Goal: Transaction & Acquisition: Purchase product/service

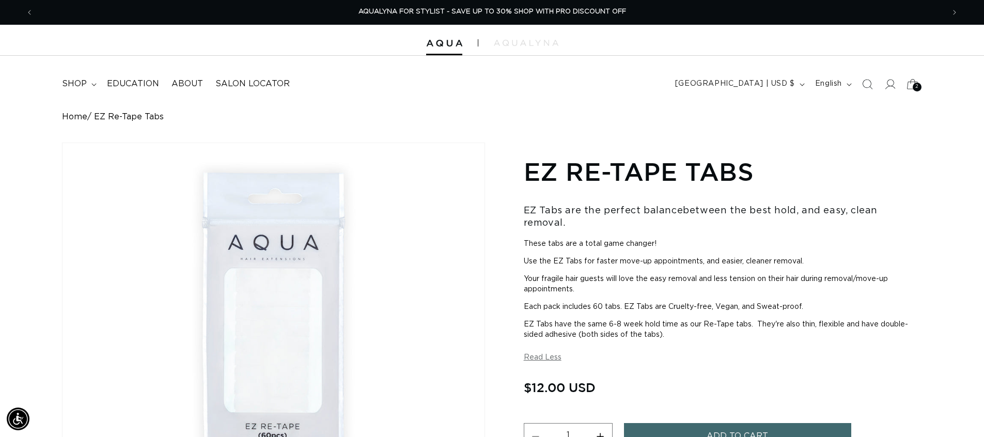
click at [910, 91] on icon at bounding box center [912, 84] width 24 height 24
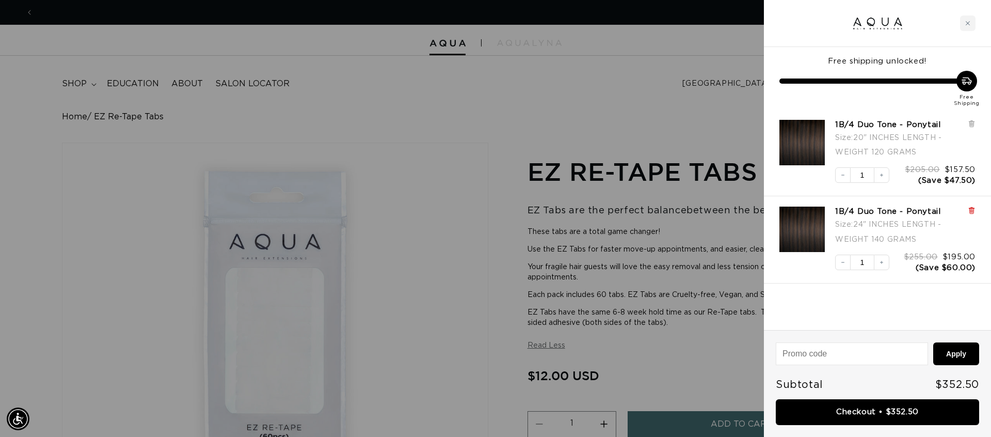
scroll to position [0, 1836]
click at [972, 209] on icon at bounding box center [972, 210] width 2 height 5
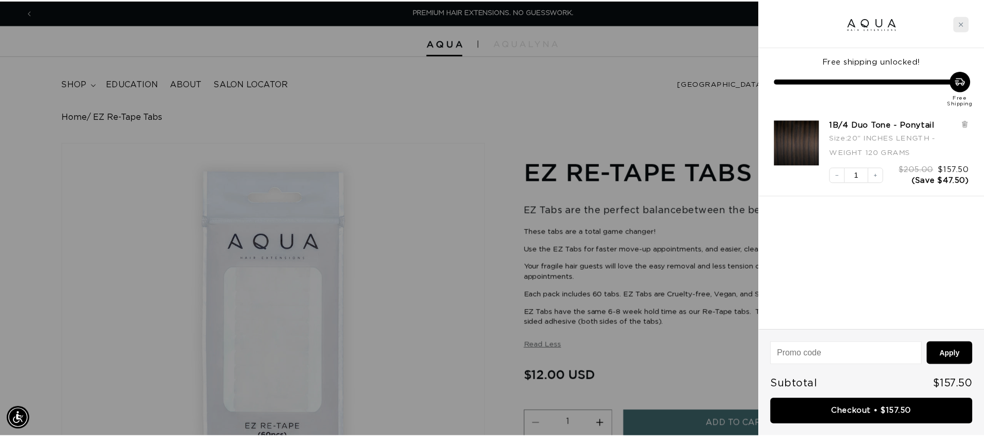
scroll to position [0, 918]
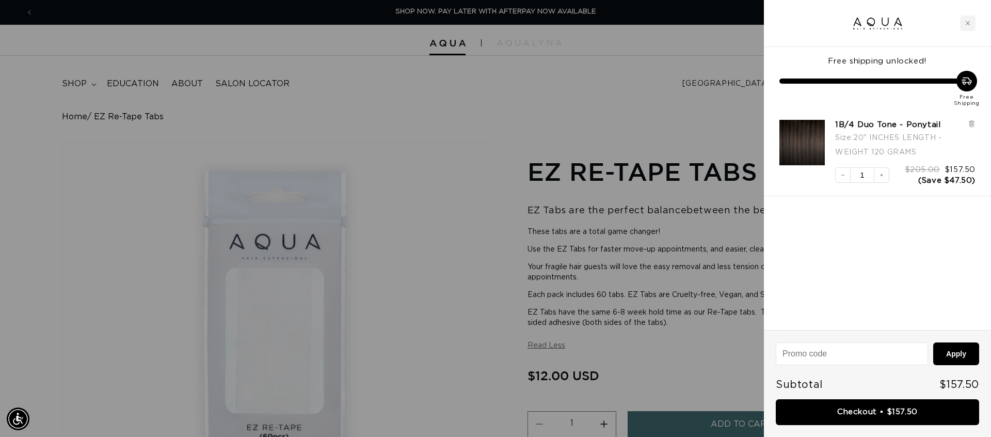
click at [382, 106] on div at bounding box center [495, 218] width 991 height 437
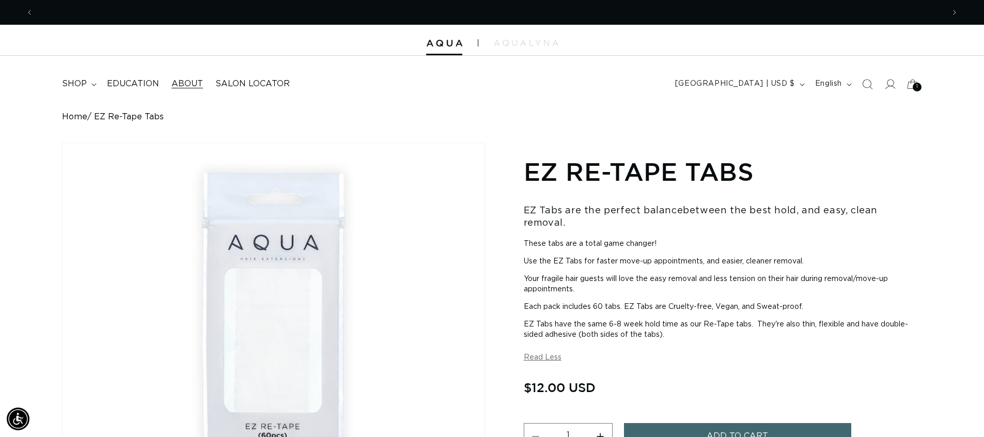
scroll to position [0, 1821]
click at [437, 52] on div at bounding box center [492, 40] width 984 height 31
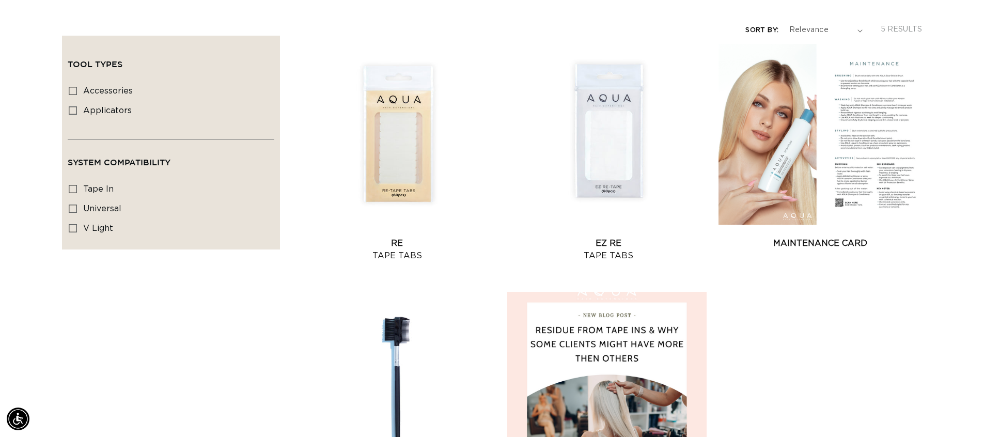
scroll to position [0, 1821]
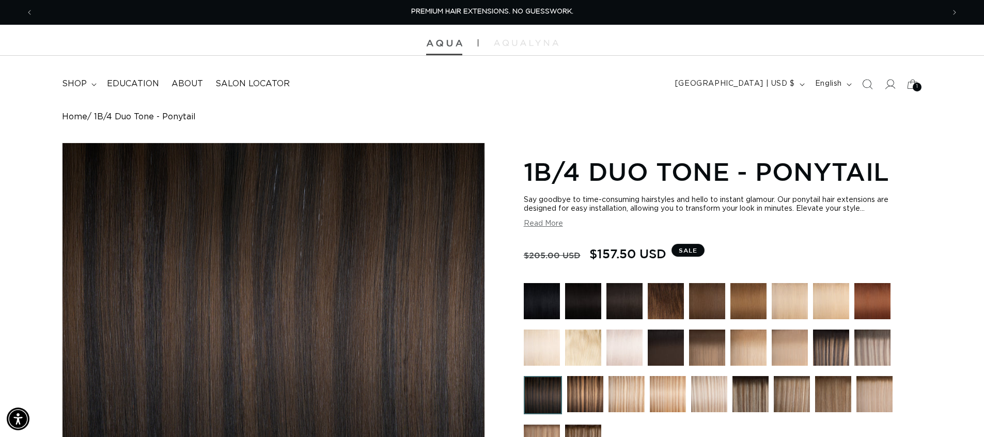
click at [449, 40] on img at bounding box center [444, 43] width 36 height 7
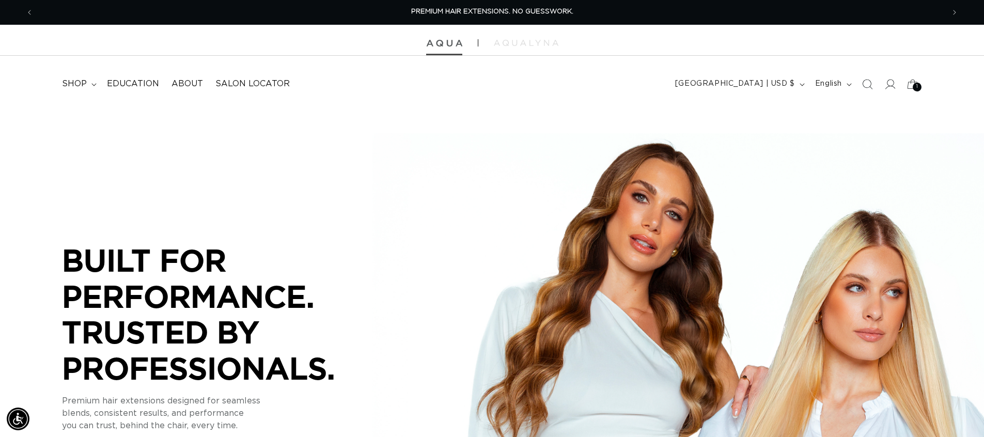
click at [440, 46] on img at bounding box center [444, 43] width 36 height 7
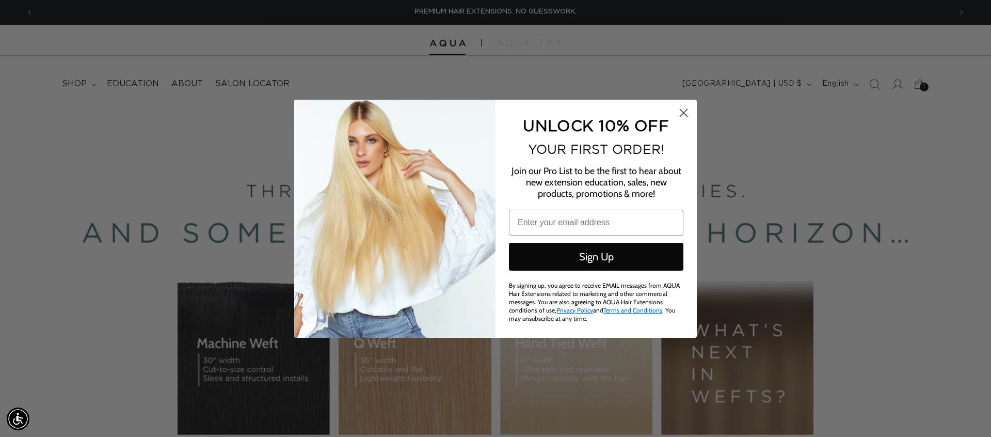
click at [679, 111] on circle "Close dialog" at bounding box center [683, 112] width 17 height 17
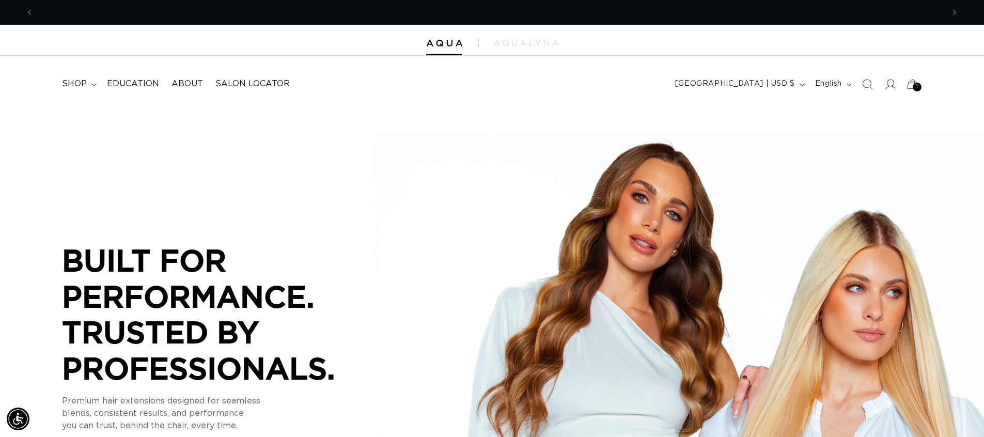
click at [451, 48] on div at bounding box center [492, 40] width 984 height 31
click at [443, 41] on img at bounding box center [444, 43] width 36 height 7
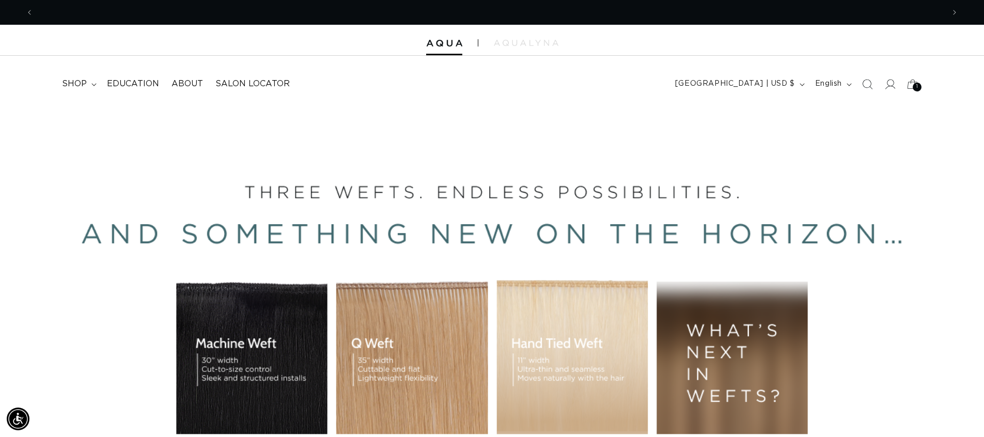
scroll to position [0, 1821]
click at [433, 45] on img at bounding box center [444, 43] width 36 height 7
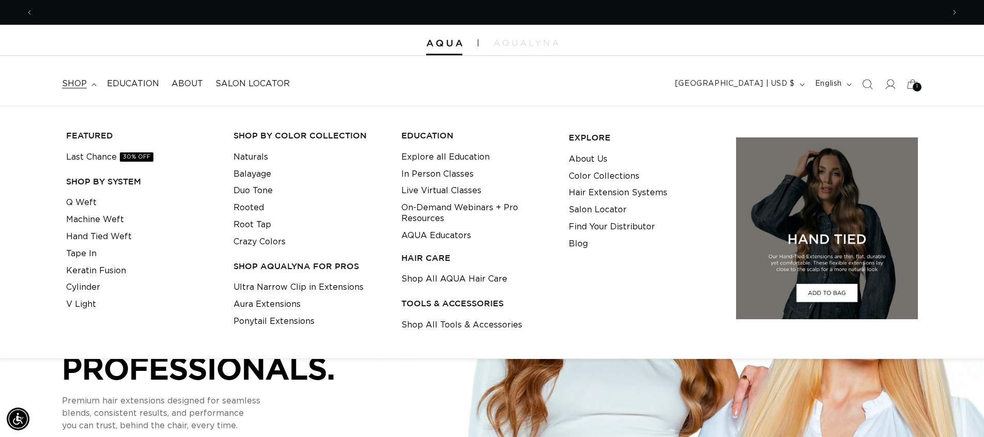
scroll to position [0, 910]
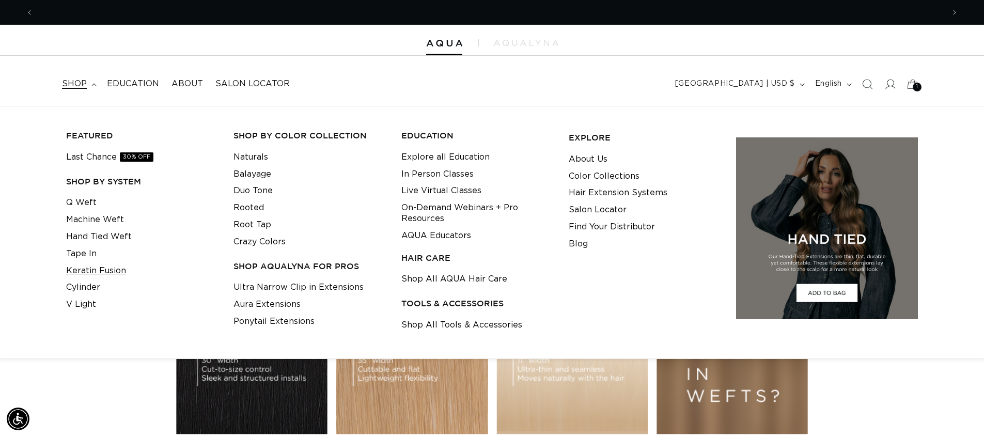
click at [102, 269] on link "Keratin Fusion" at bounding box center [96, 270] width 60 height 17
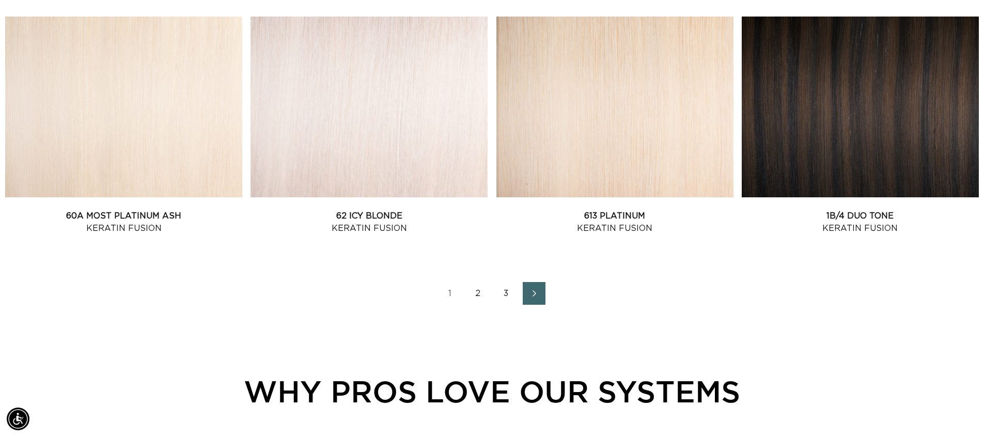
click at [480, 293] on link "2" at bounding box center [478, 293] width 23 height 23
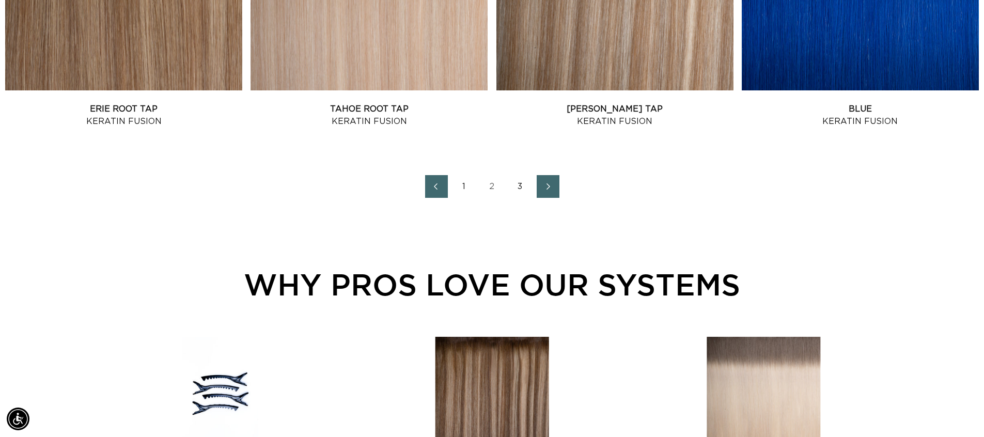
scroll to position [0, 1821]
click at [519, 185] on link "3" at bounding box center [520, 186] width 23 height 23
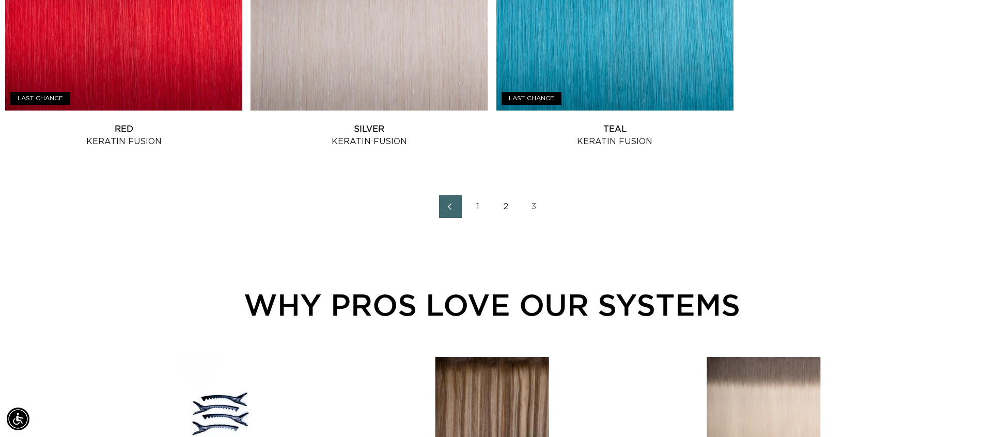
click at [503, 204] on link "2" at bounding box center [506, 206] width 23 height 23
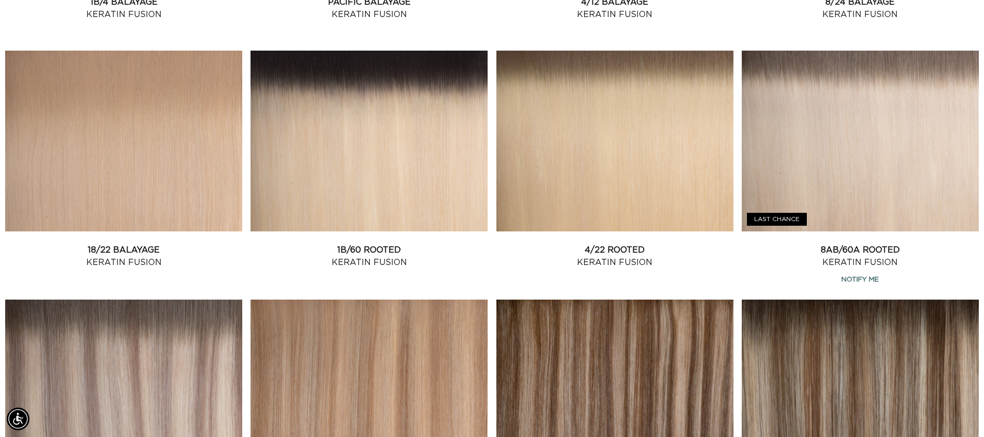
scroll to position [0, 1821]
click at [97, 244] on link "18/22 Balayage Keratin Fusion" at bounding box center [123, 256] width 237 height 25
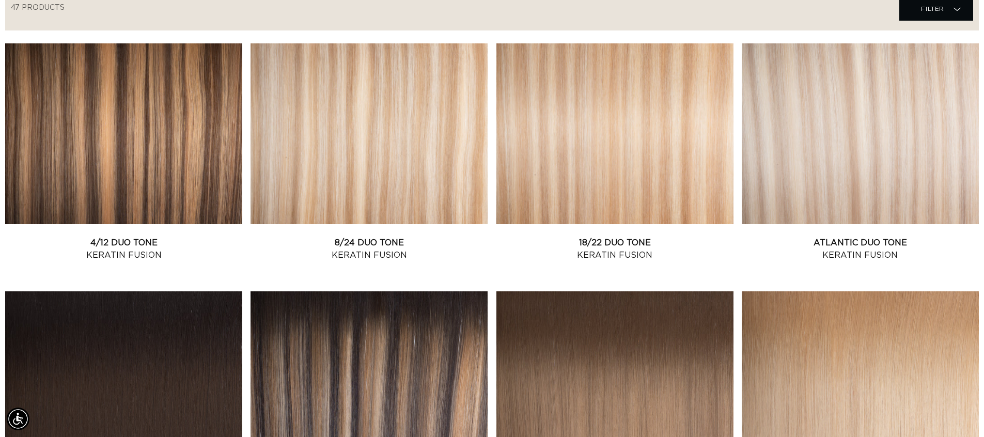
scroll to position [340, 0]
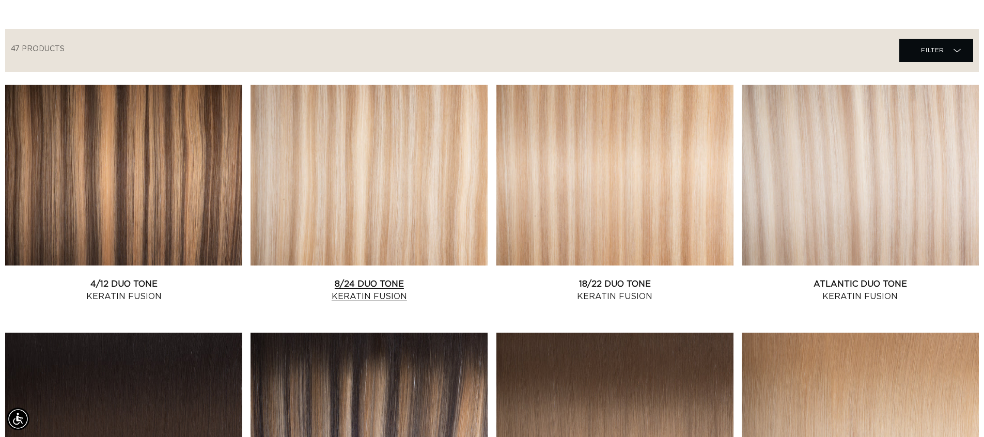
click at [384, 278] on link "8/24 Duo Tone Keratin Fusion" at bounding box center [368, 290] width 237 height 25
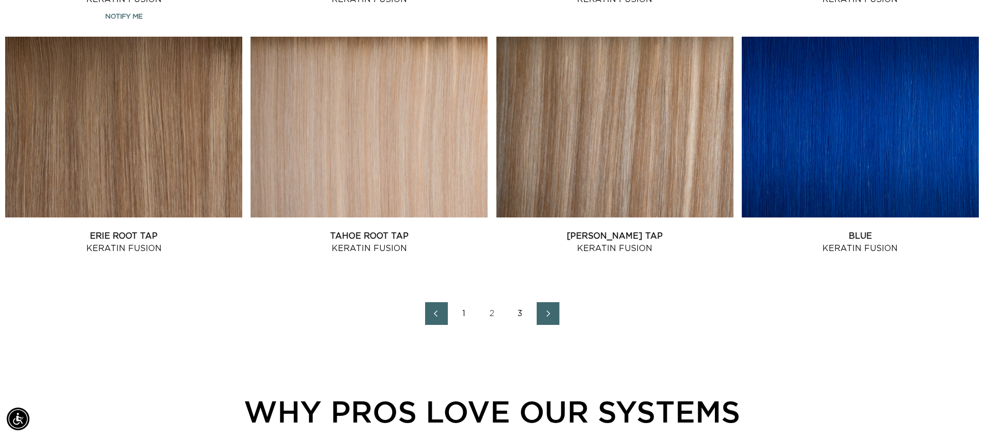
scroll to position [0, 0]
click at [463, 312] on link "1" at bounding box center [464, 313] width 23 height 23
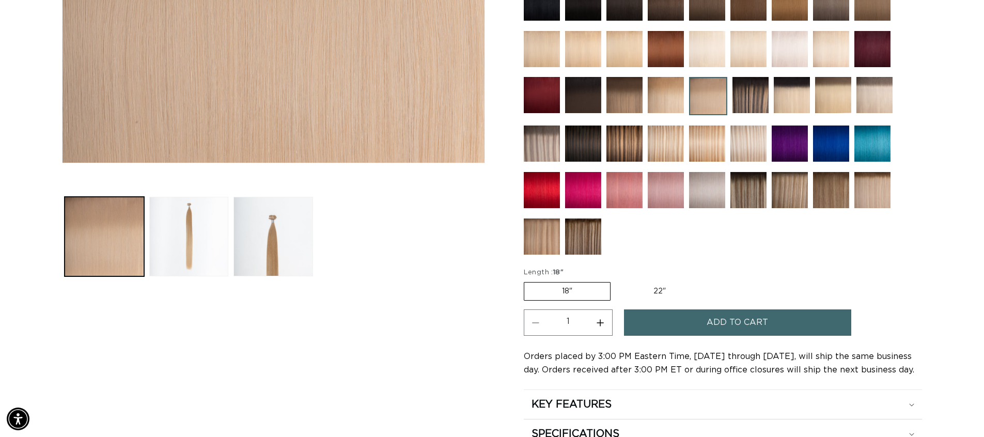
scroll to position [0, 1821]
click at [566, 296] on label "18" Variant sold out or unavailable" at bounding box center [567, 291] width 87 height 19
click at [527, 280] on input "18" Variant sold out or unavailable" at bounding box center [526, 280] width 1 height 1
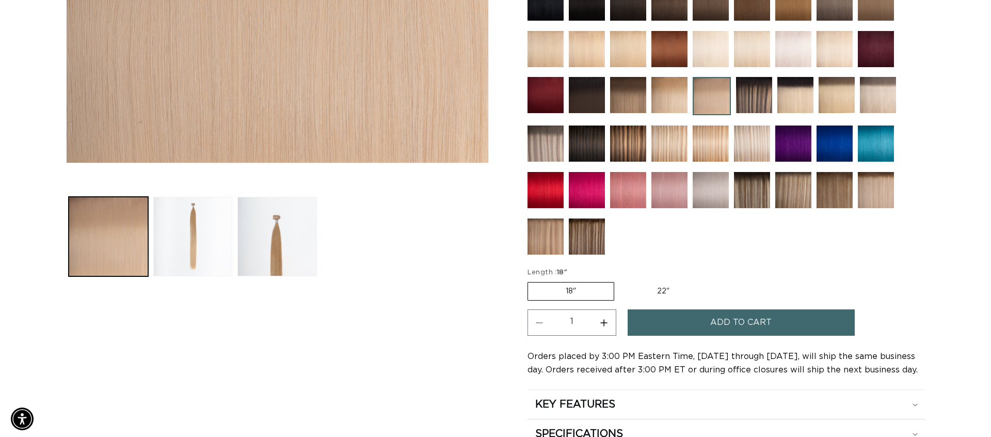
scroll to position [0, 0]
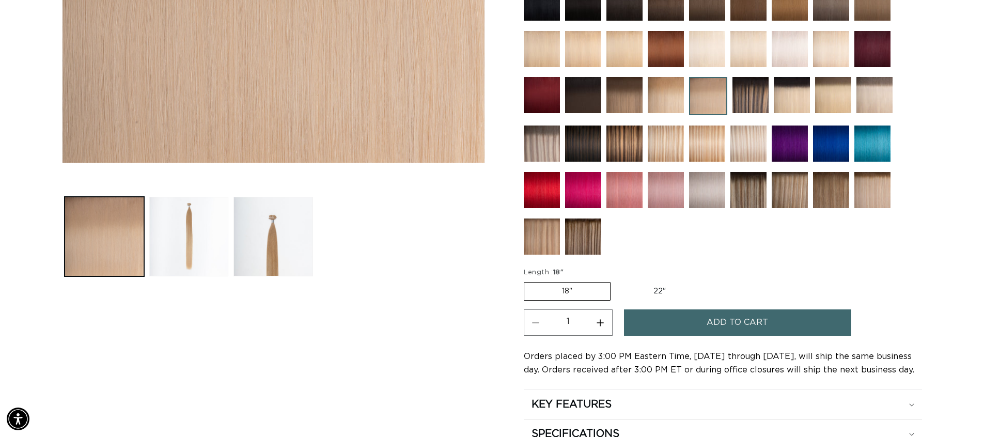
click at [601, 323] on button "Increase quantity for 18/22 Balayage - Keratin Fusion" at bounding box center [600, 322] width 23 height 26
type input "2"
click at [682, 326] on button "Add to cart" at bounding box center [737, 322] width 227 height 26
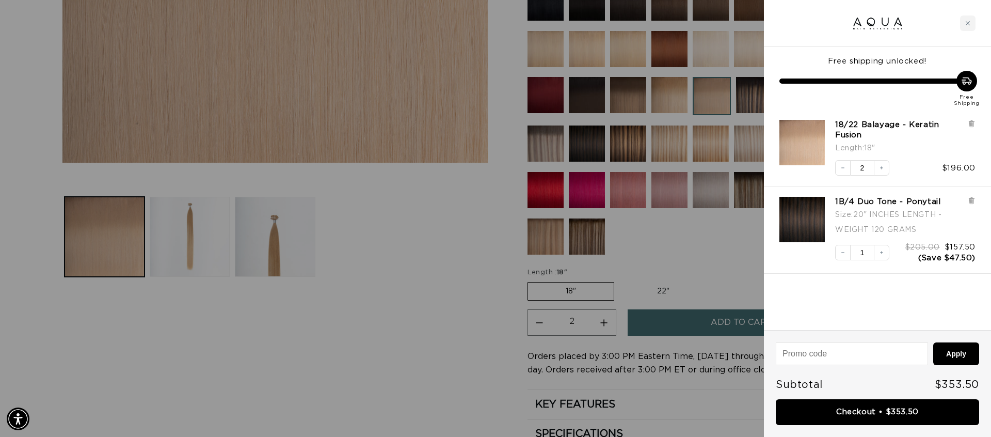
click at [427, 428] on div at bounding box center [495, 218] width 991 height 437
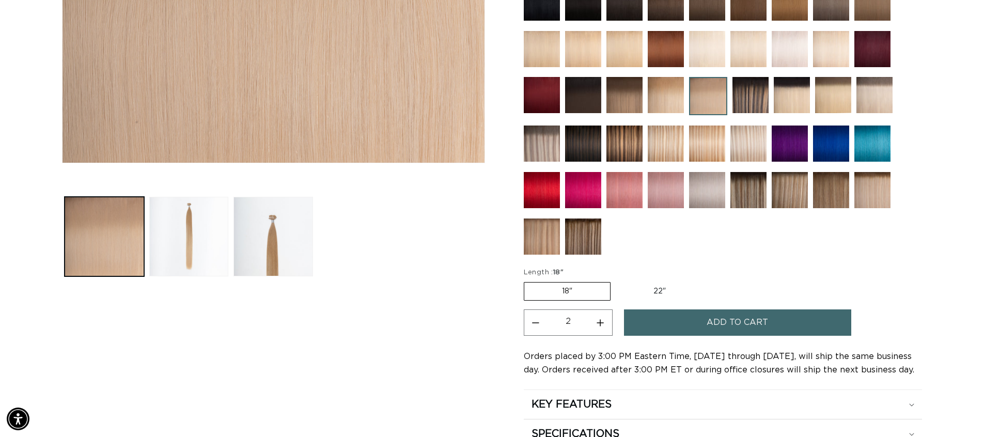
scroll to position [0, 910]
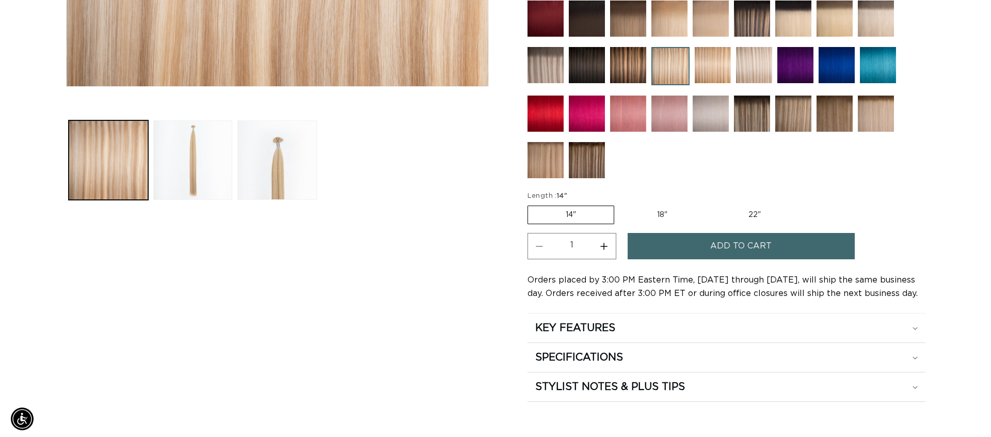
scroll to position [389, 0]
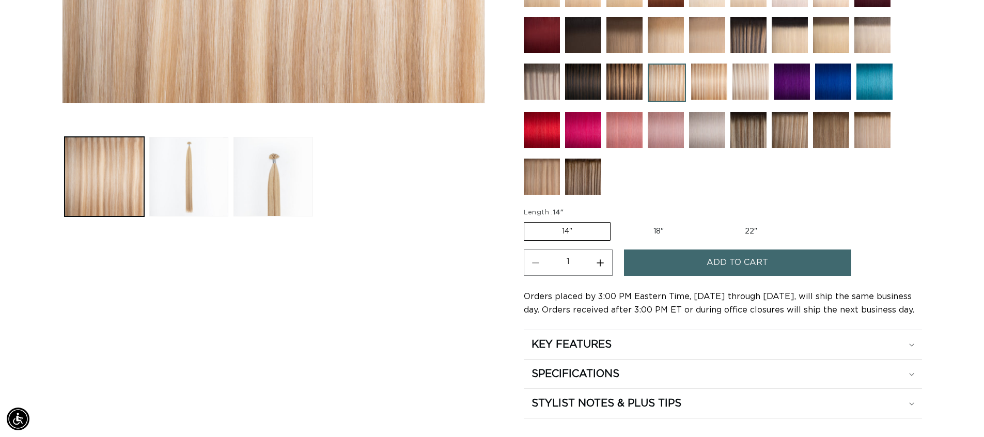
click at [710, 266] on span "Add to cart" at bounding box center [736, 262] width 61 height 26
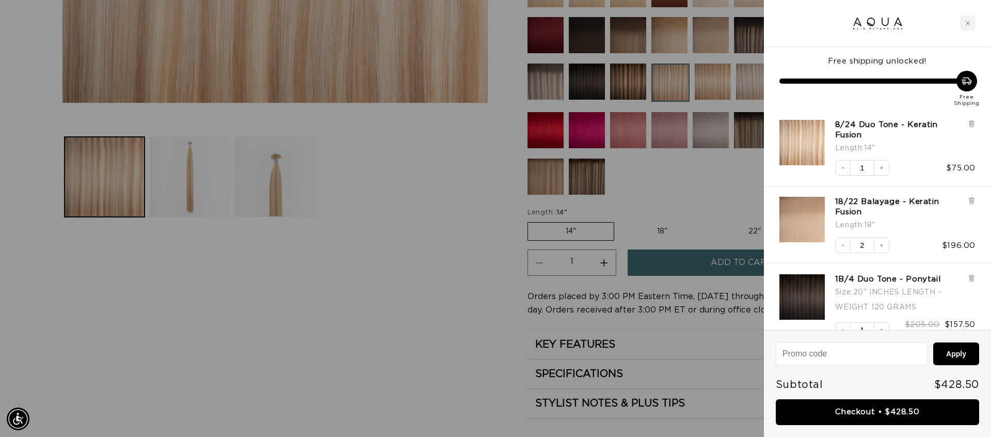
scroll to position [0, 0]
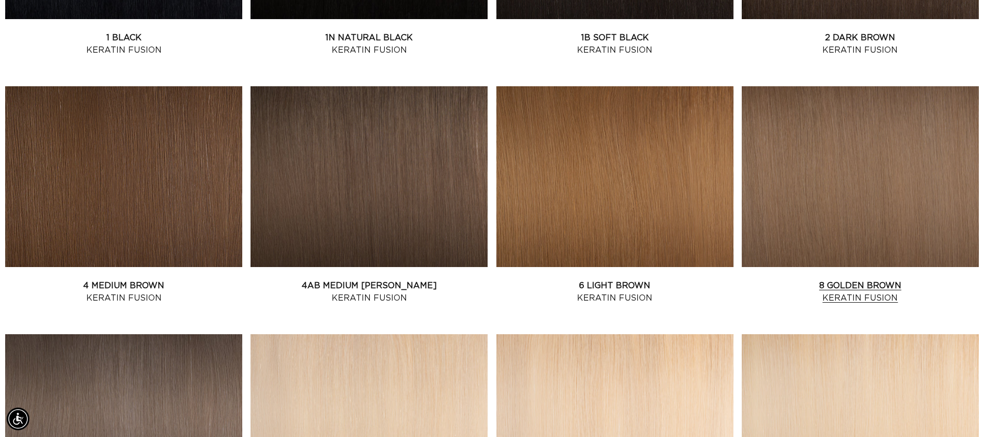
scroll to position [0, 1821]
click at [629, 279] on link "6 Light Brown Keratin Fusion" at bounding box center [614, 291] width 237 height 25
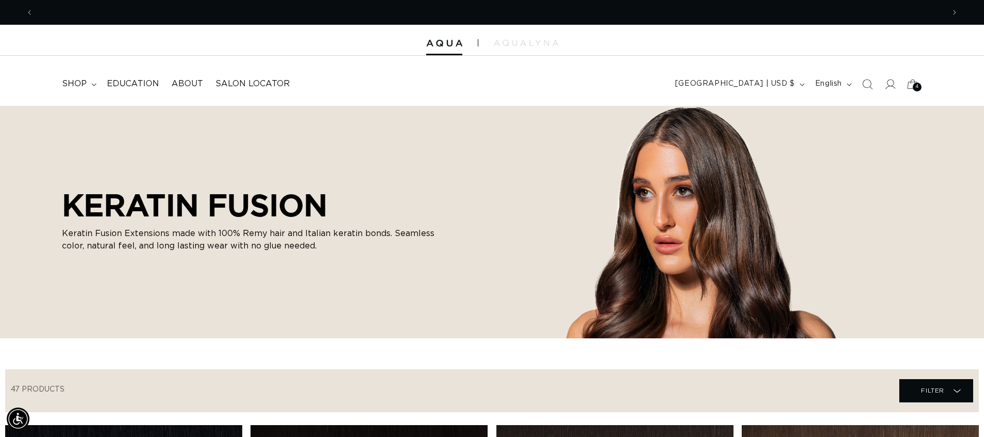
scroll to position [0, 0]
click at [82, 79] on span "shop" at bounding box center [74, 83] width 25 height 11
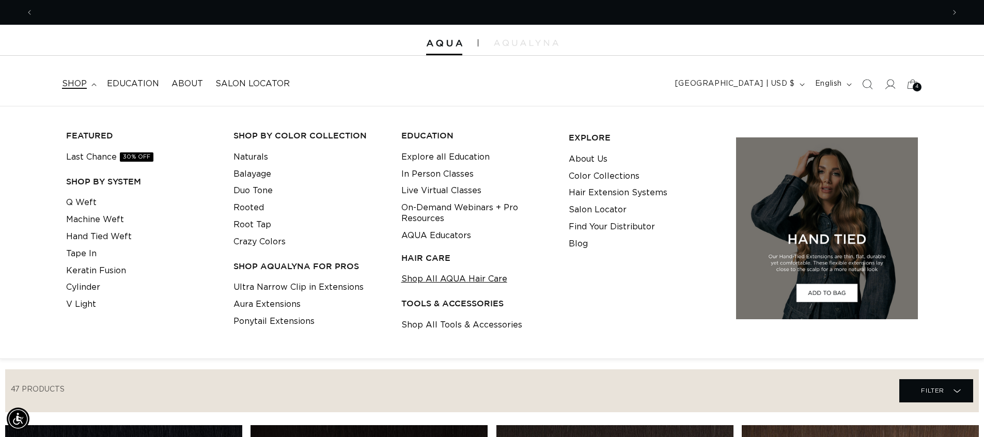
scroll to position [0, 1821]
click at [423, 281] on link "Shop All AQUA Hair Care" at bounding box center [454, 279] width 106 height 17
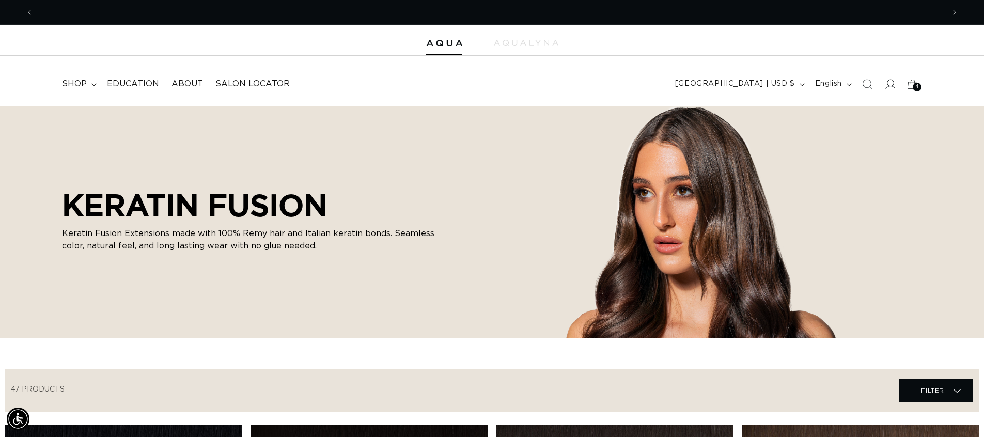
scroll to position [0, 0]
click at [449, 43] on img at bounding box center [444, 43] width 36 height 7
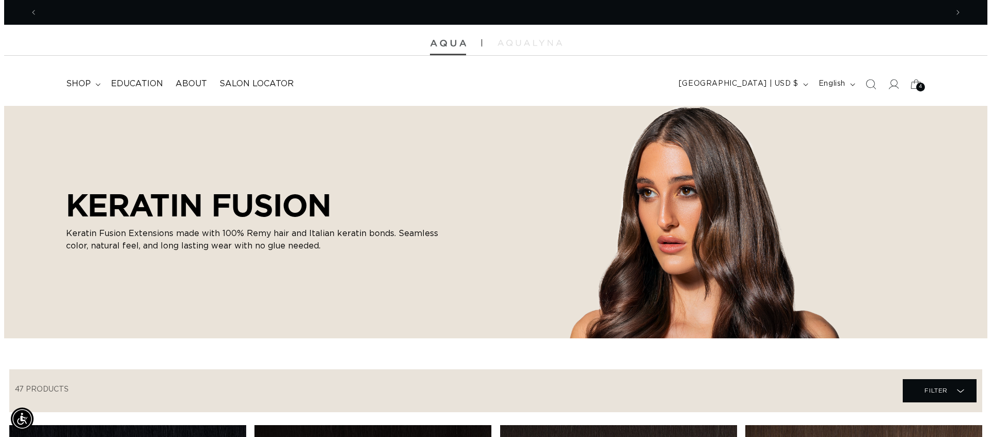
scroll to position [0, 910]
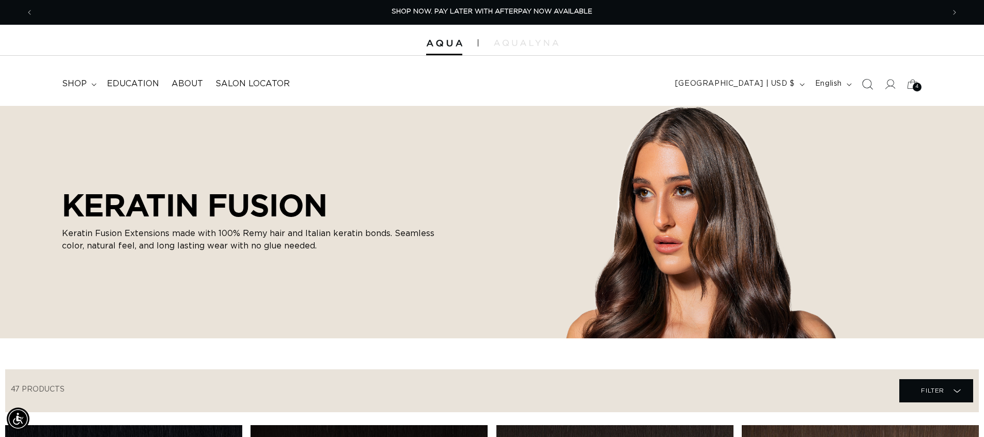
click at [865, 83] on icon "Search" at bounding box center [866, 83] width 11 height 11
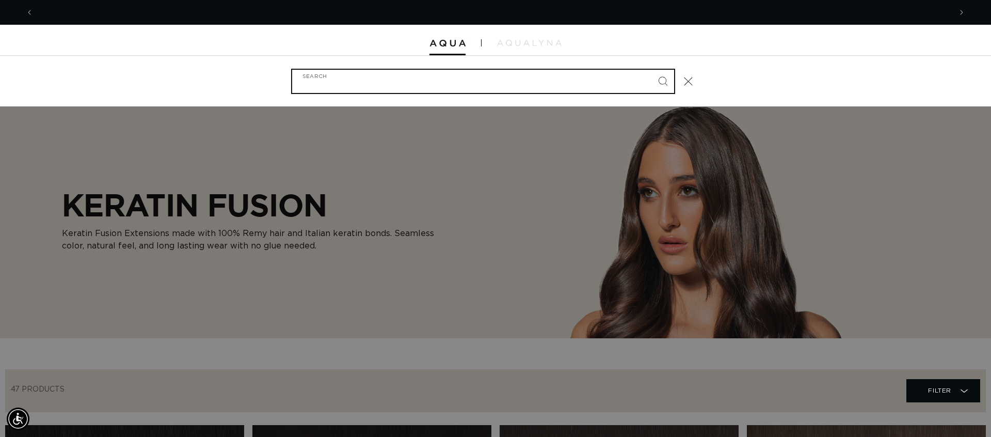
scroll to position [0, 1836]
click at [355, 84] on input "Search" at bounding box center [483, 81] width 382 height 23
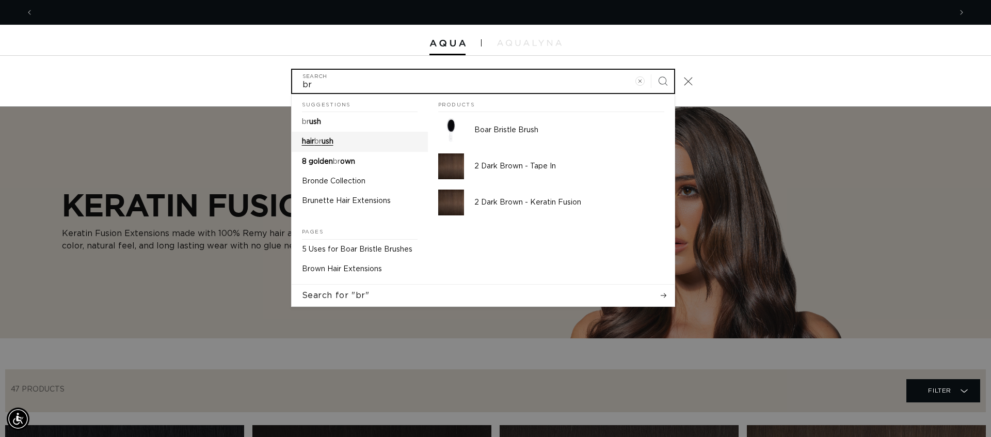
scroll to position [0, 0]
type input "br"
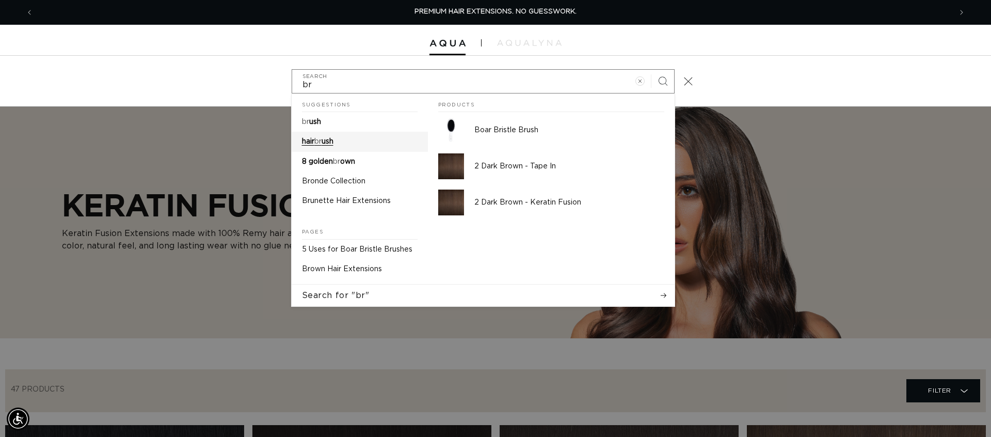
click at [345, 144] on link "hair br ush" at bounding box center [360, 142] width 136 height 20
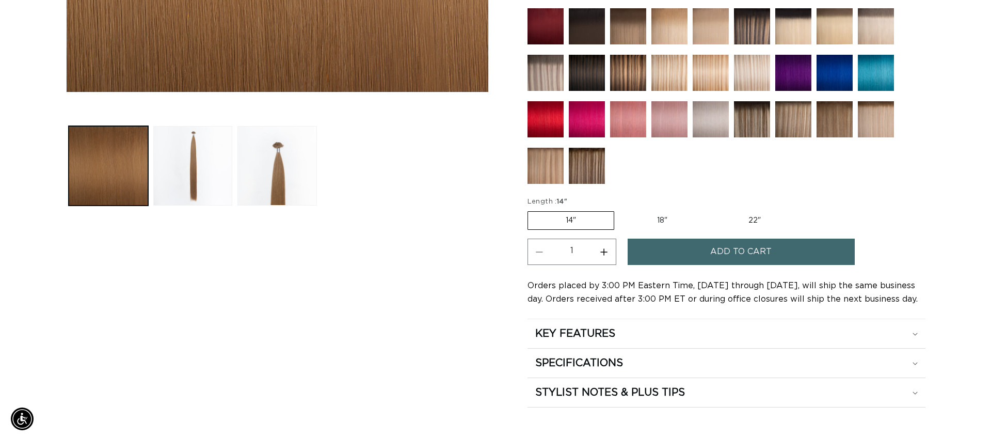
scroll to position [455, 0]
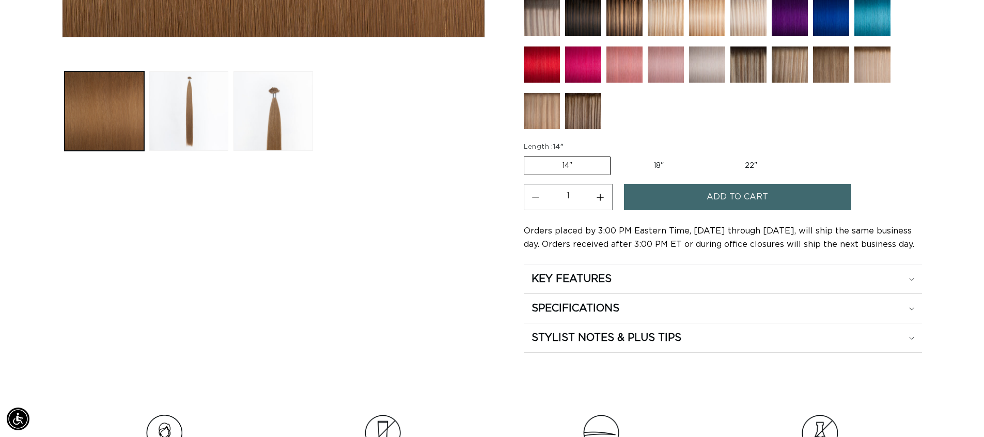
click at [752, 188] on span "Add to cart" at bounding box center [736, 197] width 61 height 26
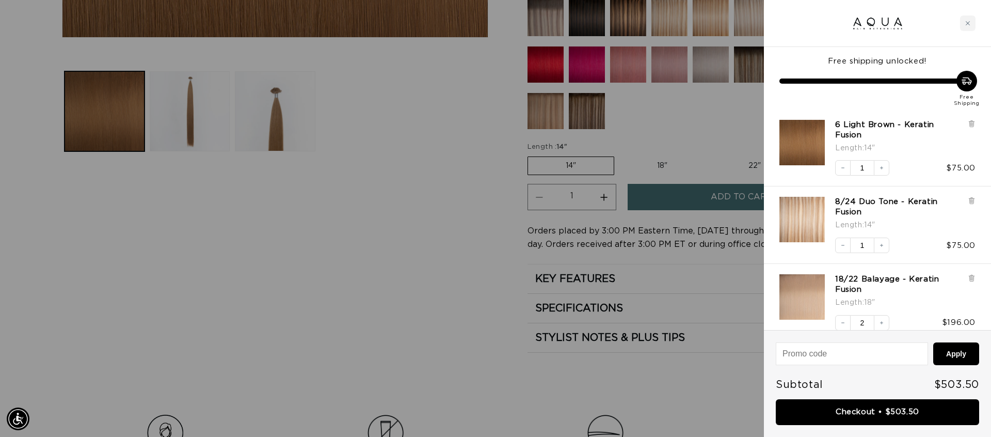
scroll to position [0, 1836]
click at [925, 241] on div "Decrease quantity 1 Increase quantity $75.00" at bounding box center [900, 240] width 151 height 26
click at [863, 39] on div at bounding box center [877, 23] width 227 height 47
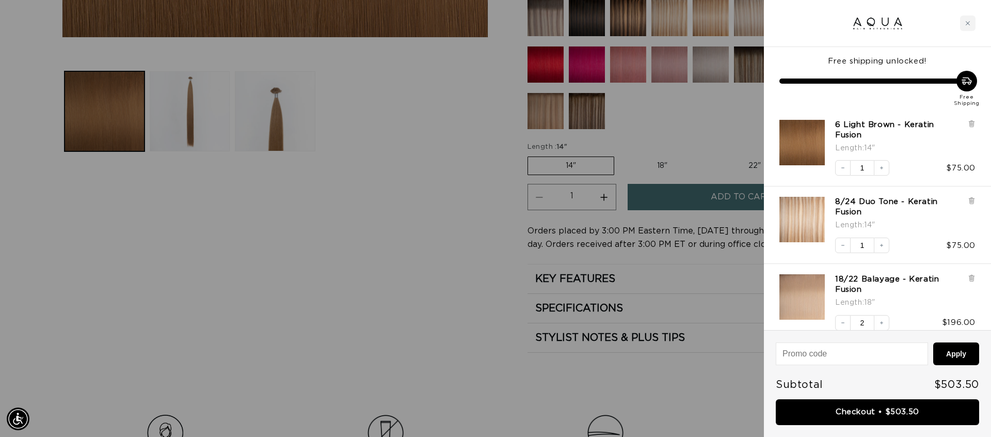
drag, startPoint x: 991, startPoint y: 20, endPoint x: 982, endPoint y: 24, distance: 9.5
click at [982, 24] on div at bounding box center [877, 23] width 227 height 47
click at [802, 37] on div at bounding box center [877, 23] width 227 height 47
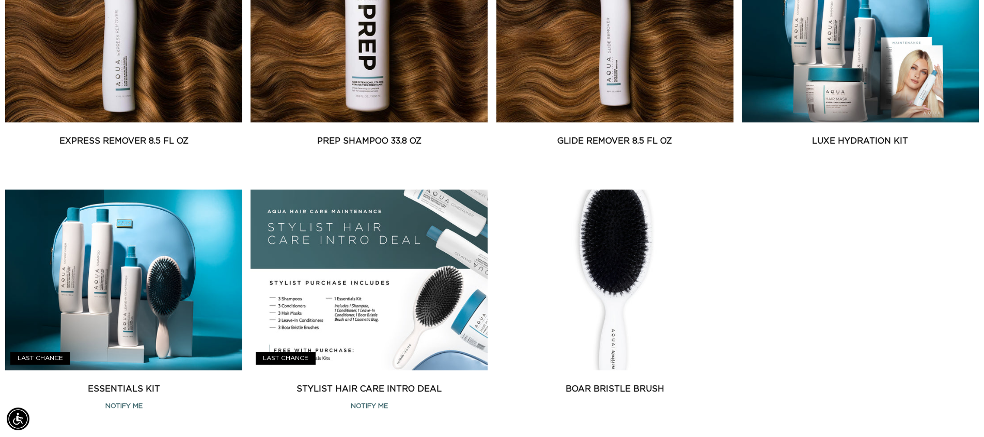
scroll to position [803, 0]
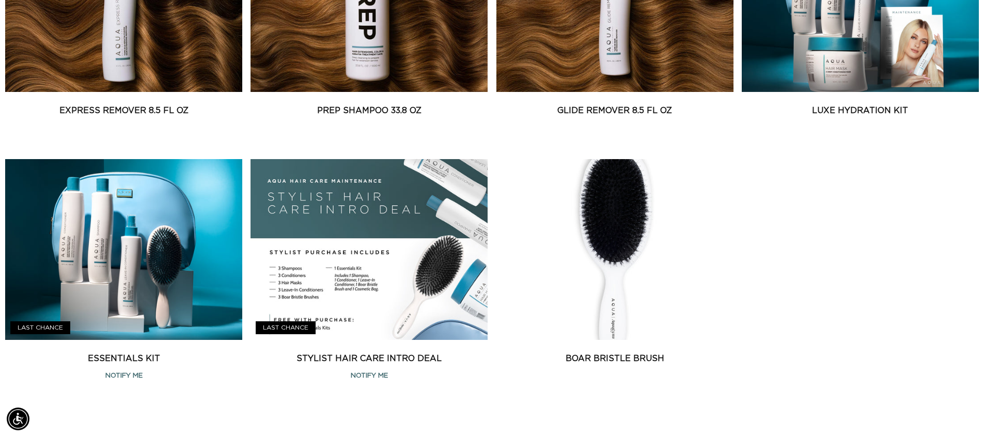
click at [980, 190] on div "Shampoo 10.1 fl oz Shampoo 10.1 fl oz" at bounding box center [492, 30] width 984 height 735
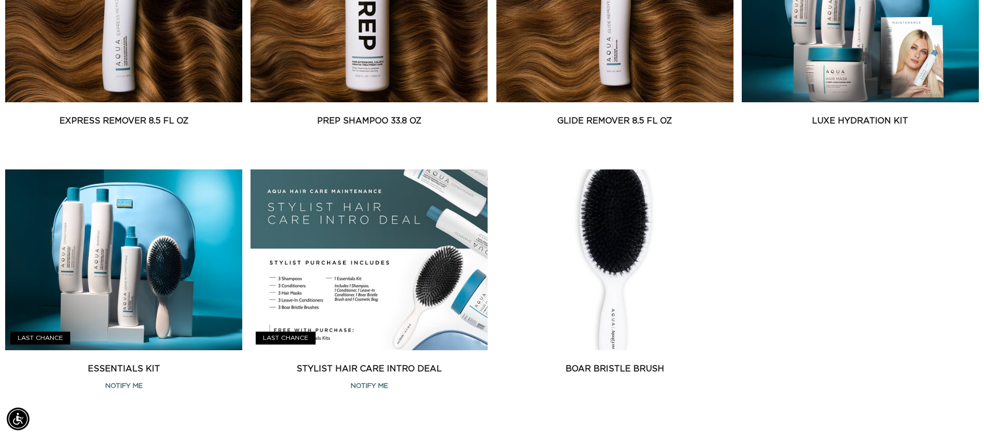
scroll to position [688, 0]
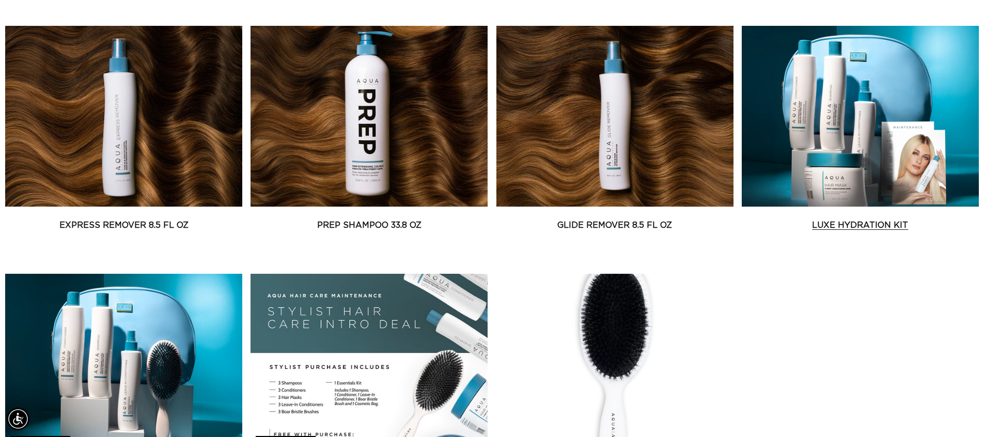
drag, startPoint x: 982, startPoint y: 136, endPoint x: 967, endPoint y: 74, distance: 63.2
click at [967, 74] on div "Shampoo 10.1 fl oz Shampoo 10.1 fl oz" at bounding box center [492, 145] width 984 height 735
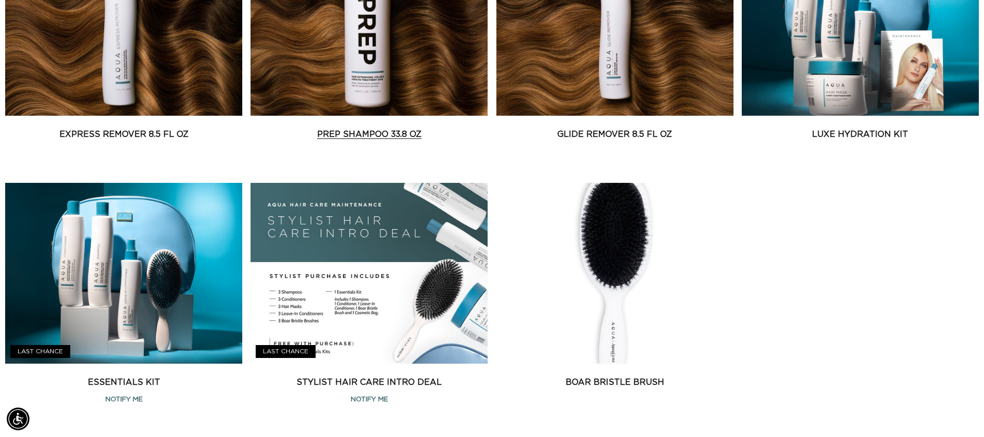
scroll to position [0, 910]
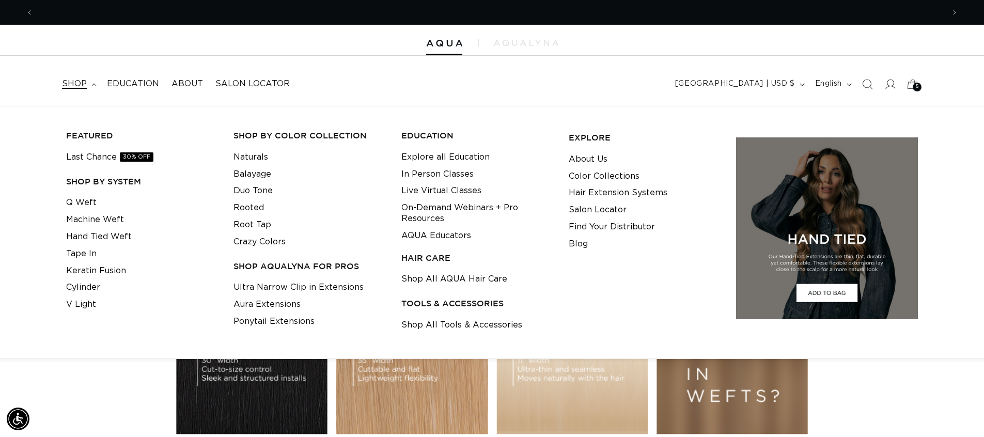
scroll to position [0, 1821]
click at [868, 80] on icon "Search" at bounding box center [867, 84] width 11 height 11
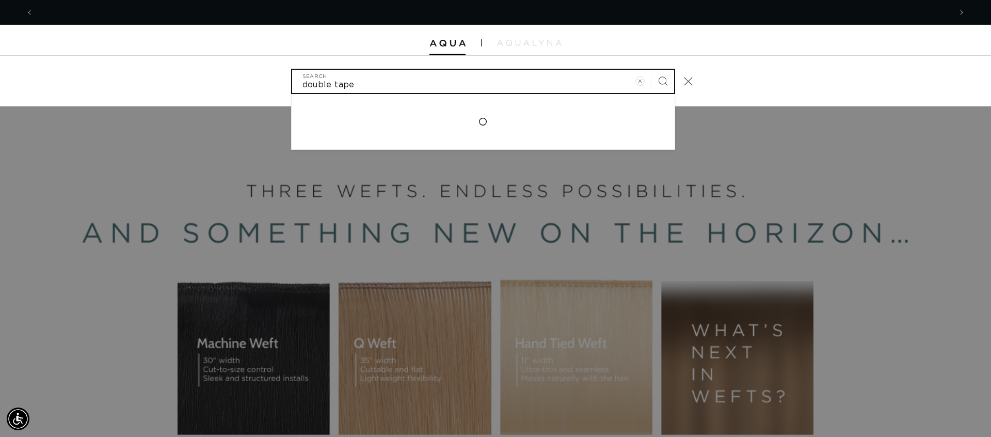
scroll to position [0, 0]
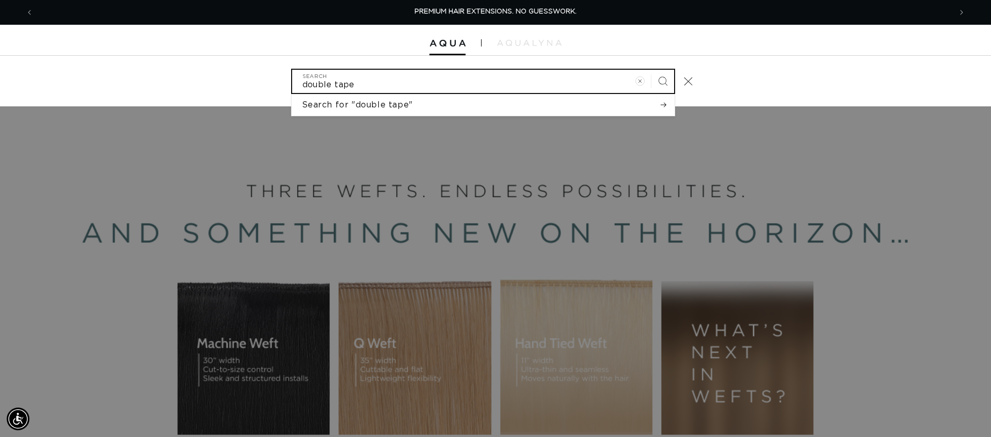
type input "double tape"
click at [652, 70] on button "Search" at bounding box center [663, 81] width 23 height 23
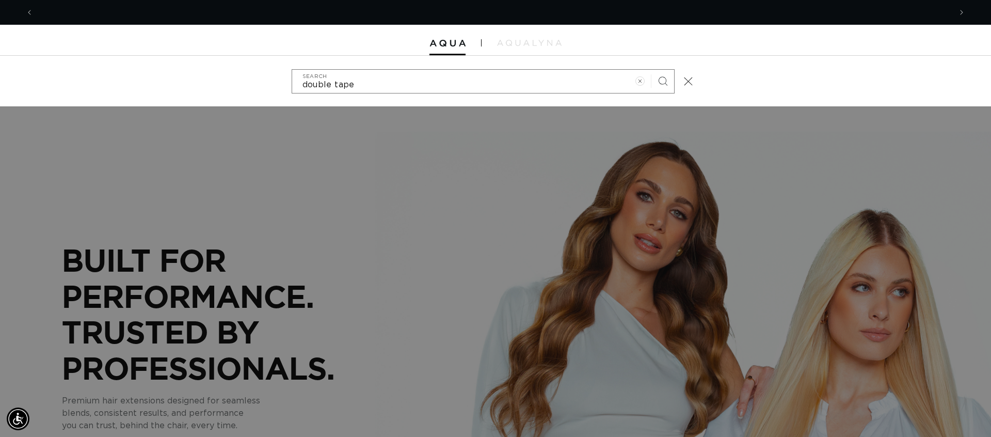
scroll to position [0, 918]
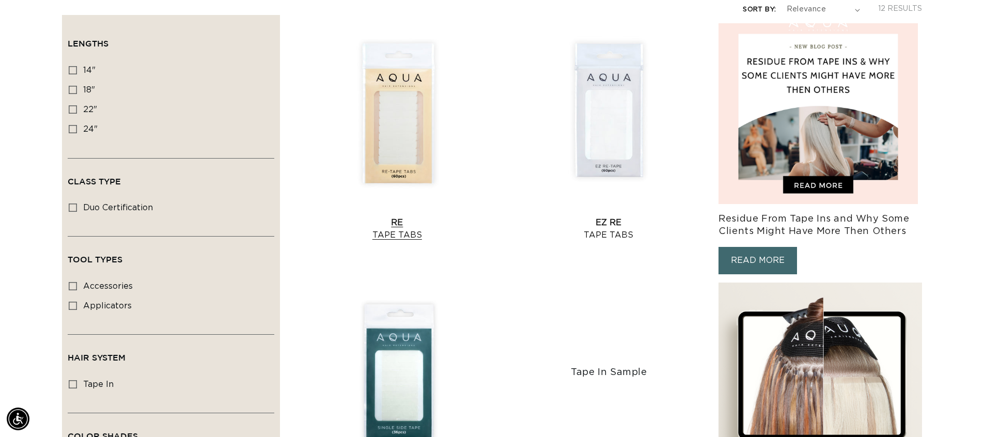
click at [399, 222] on link "Re Tape Tabs" at bounding box center [396, 228] width 203 height 25
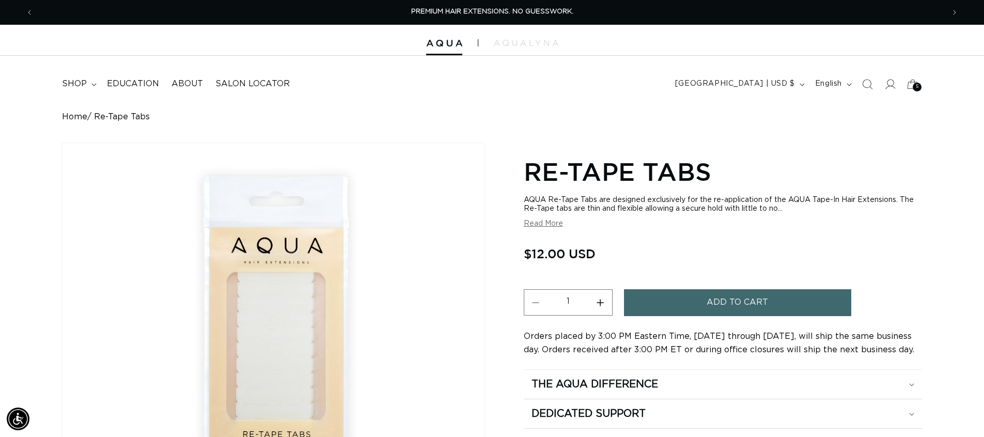
click at [526, 226] on button "Read More" at bounding box center [543, 223] width 39 height 9
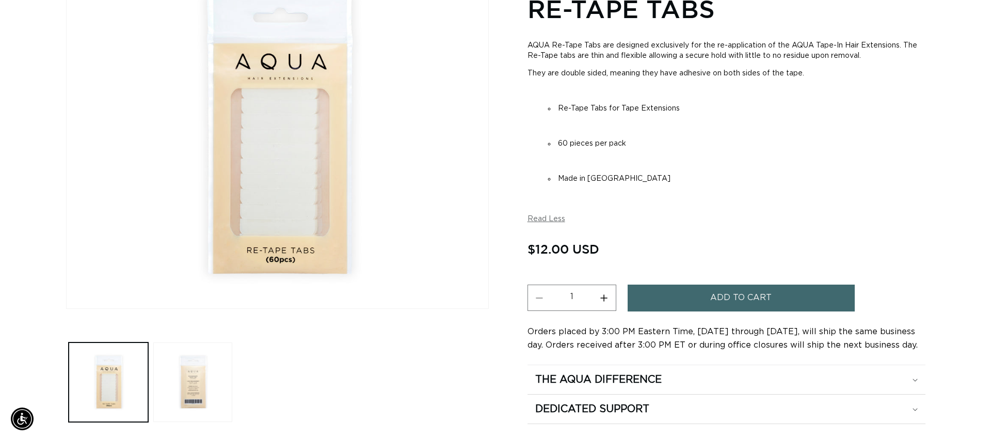
scroll to position [0, 910]
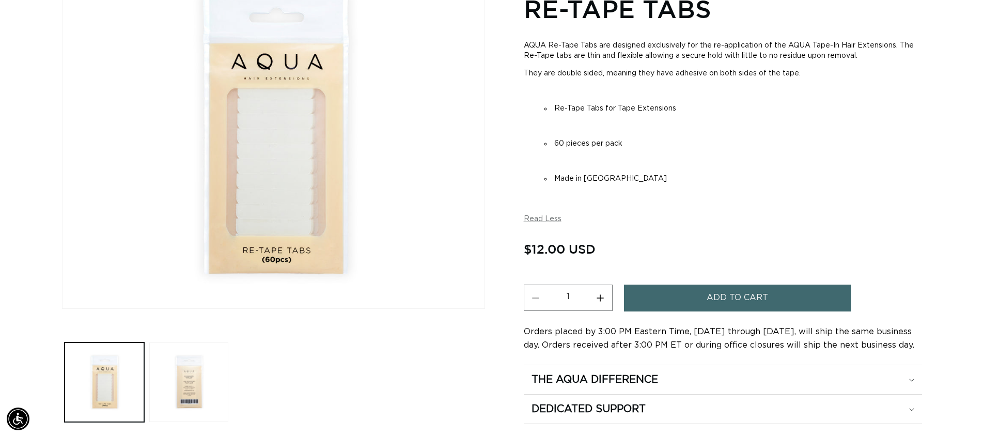
click at [598, 298] on button "Increase quantity for Re-Tape Tabs" at bounding box center [600, 298] width 23 height 26
type input "2"
click at [681, 307] on button "Add to cart" at bounding box center [737, 298] width 227 height 26
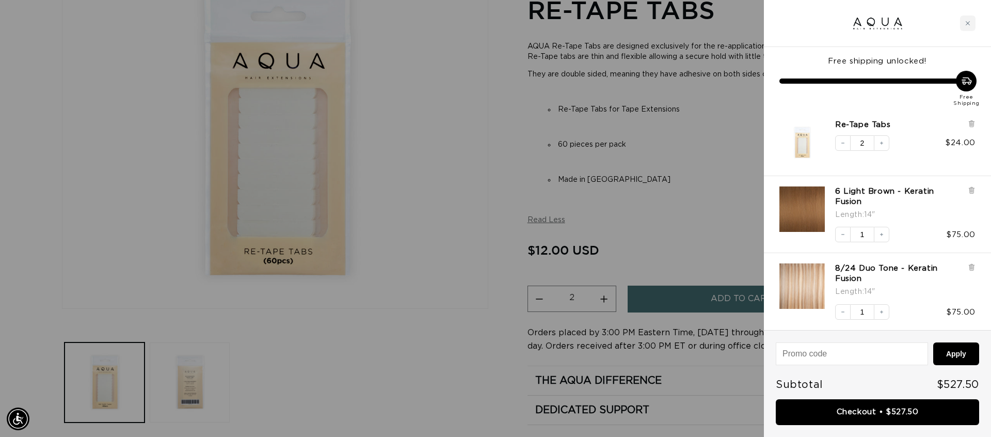
scroll to position [0, 918]
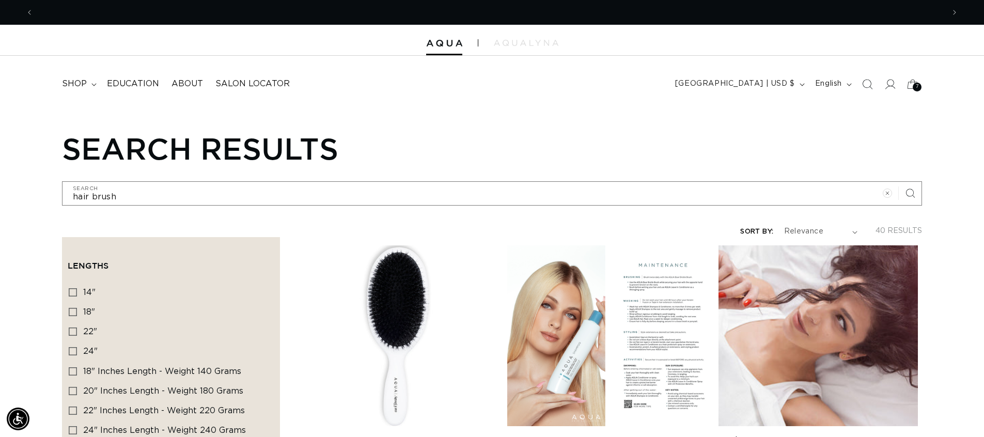
scroll to position [0, 910]
click at [870, 84] on icon "Search" at bounding box center [866, 83] width 11 height 11
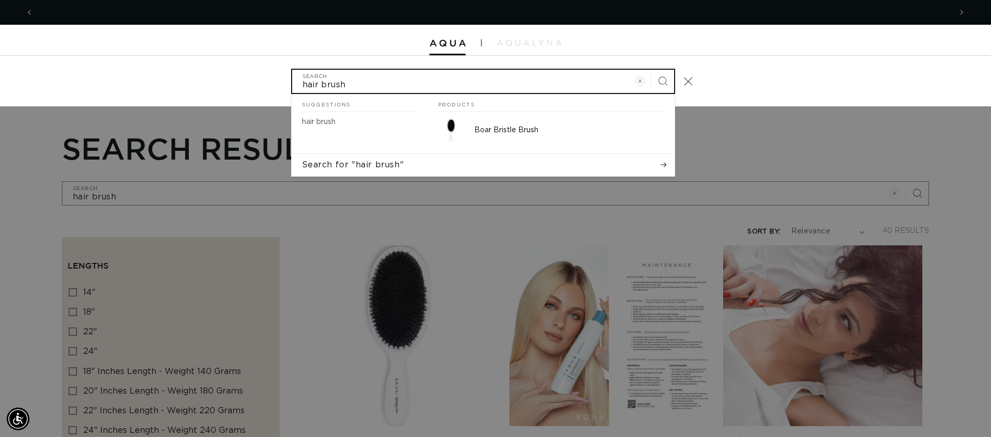
scroll to position [0, 1836]
click at [390, 90] on input "hair brush" at bounding box center [483, 81] width 382 height 23
type input "hair brush"
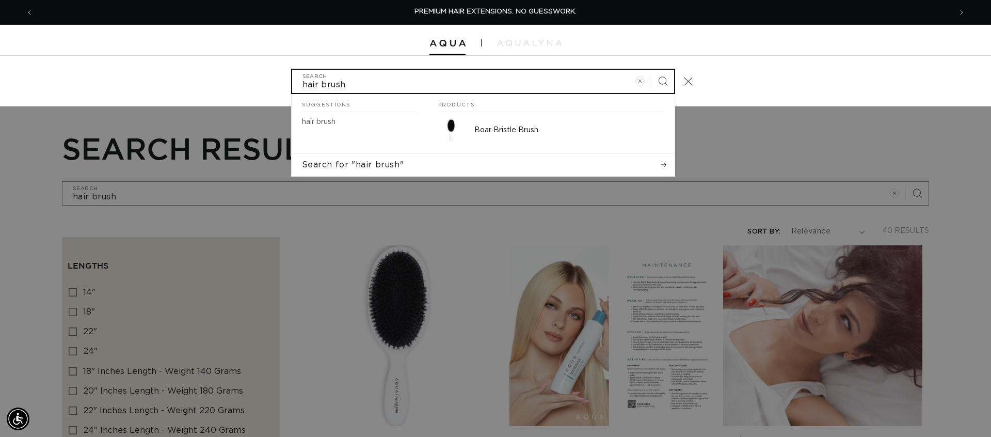
type input "hair brush b"
type input "hair brush bl"
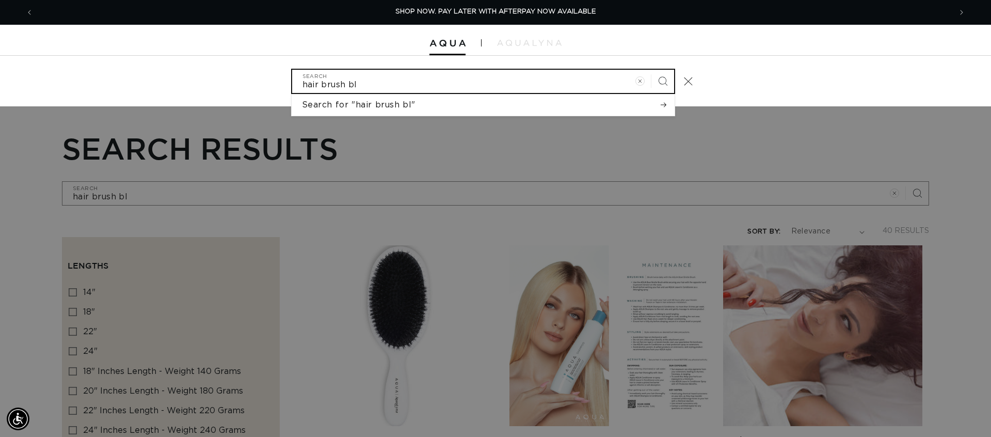
type input "hair brush bla"
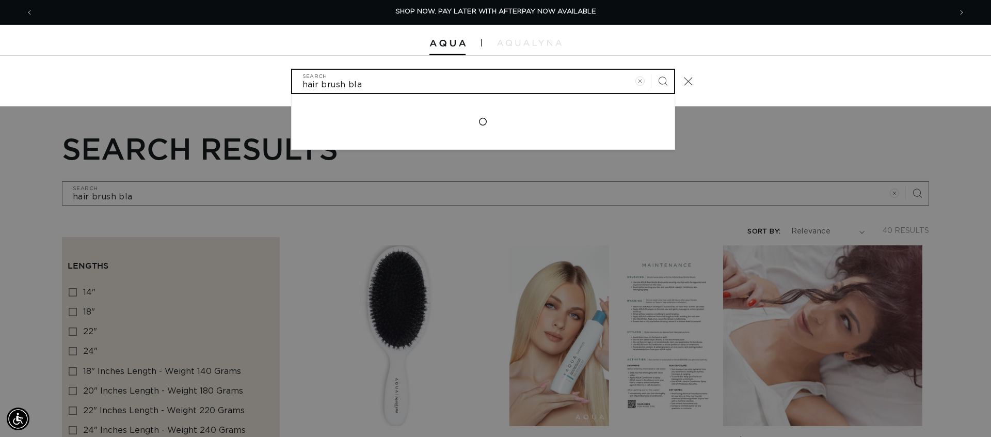
type input "hair brush blac"
type input "hair brush black"
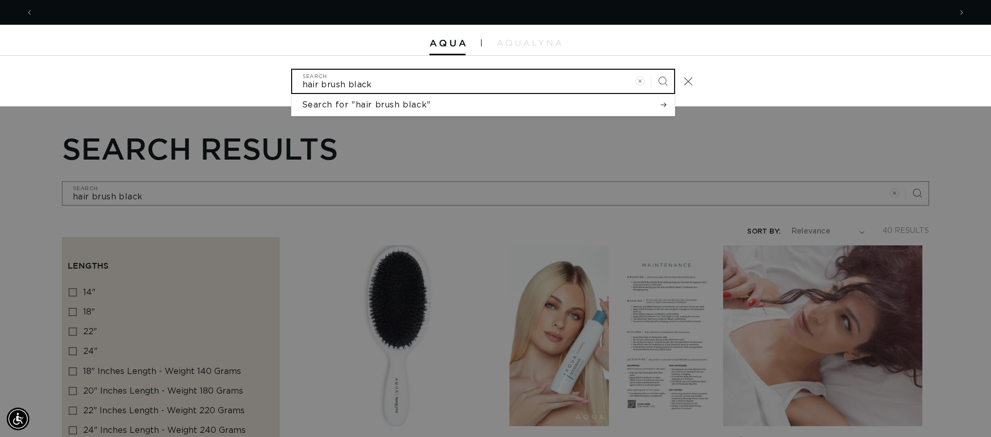
type input "hair brush black"
click at [652, 70] on button "Search" at bounding box center [663, 81] width 23 height 23
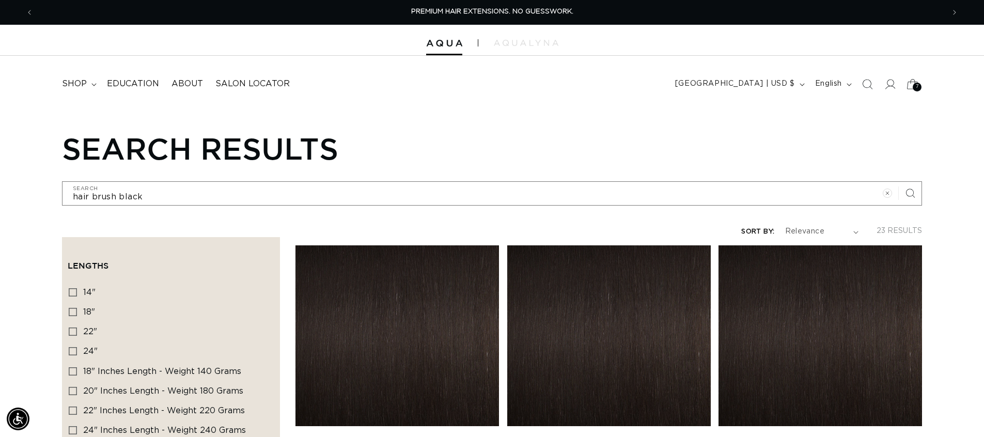
click at [911, 80] on icon at bounding box center [912, 84] width 24 height 24
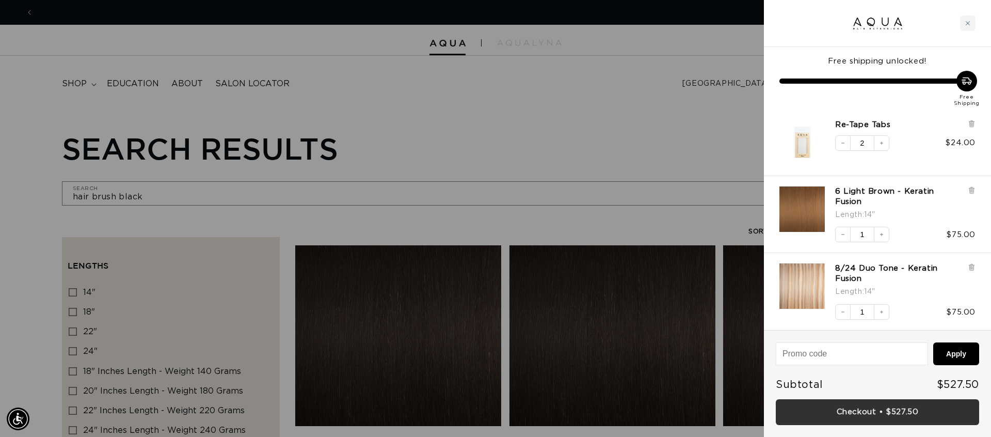
scroll to position [0, 1836]
click at [866, 414] on link "Checkout • $527.50" at bounding box center [877, 412] width 203 height 26
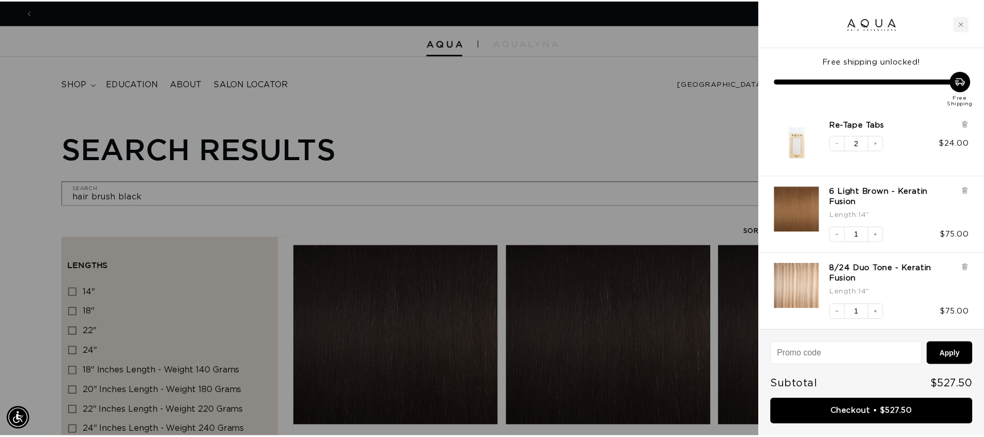
scroll to position [0, 0]
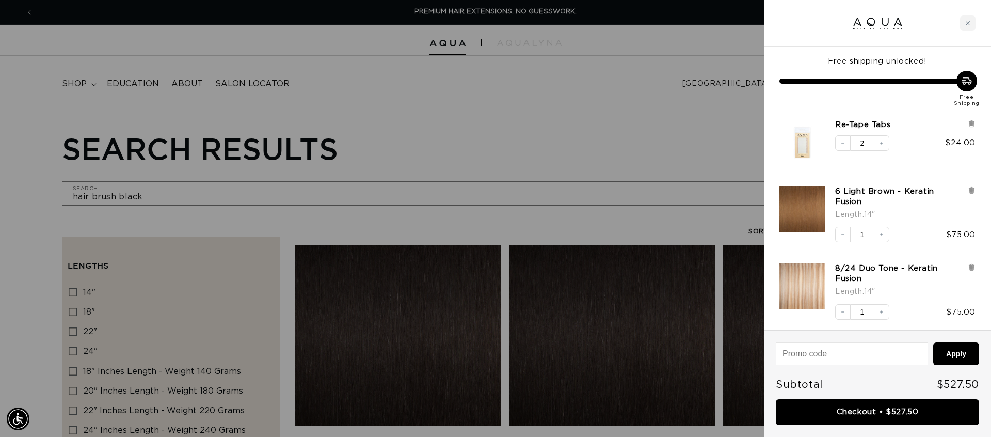
drag, startPoint x: 953, startPoint y: 2, endPoint x: 670, endPoint y: 91, distance: 296.3
click at [670, 91] on div at bounding box center [495, 218] width 991 height 437
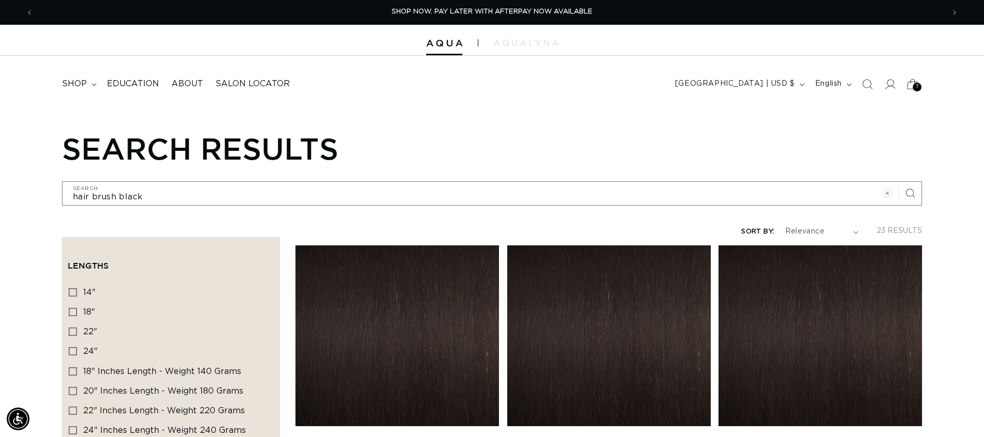
click at [911, 84] on icon at bounding box center [912, 84] width 24 height 24
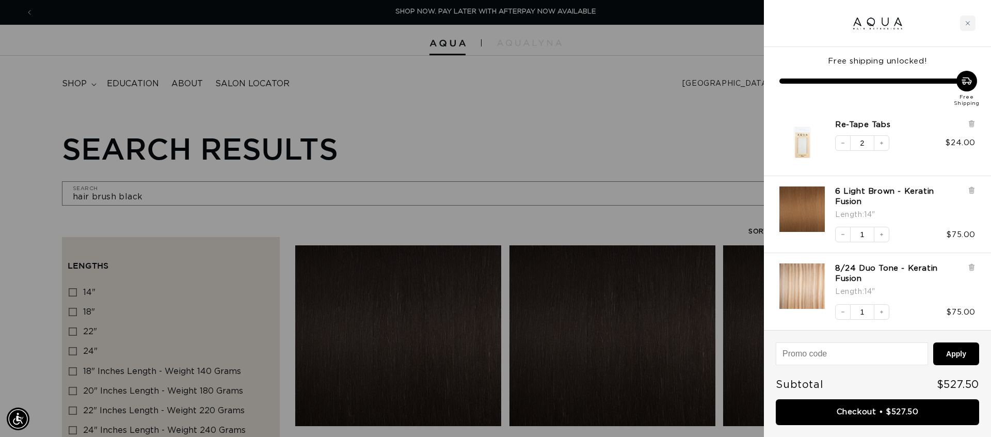
click at [684, 112] on div at bounding box center [495, 218] width 991 height 437
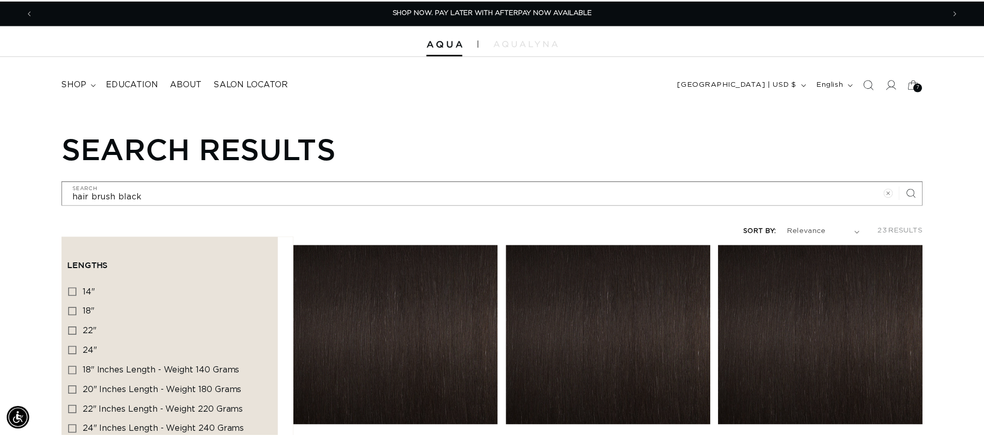
scroll to position [0, 910]
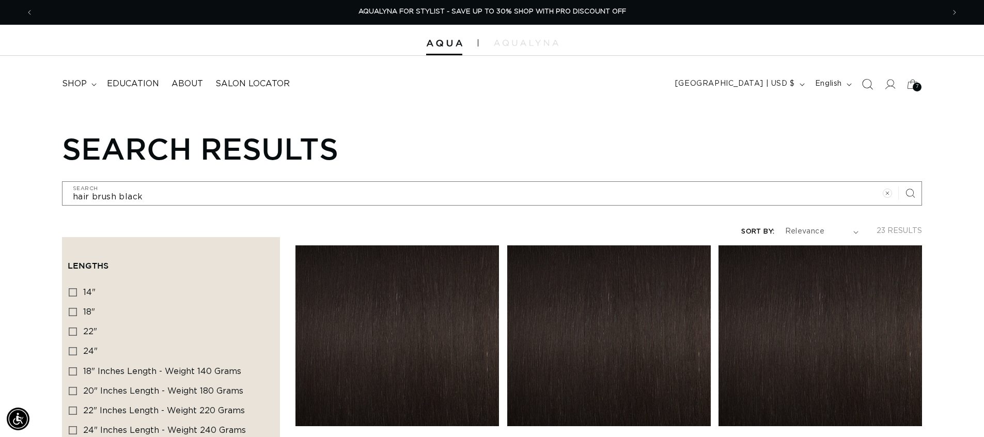
click at [865, 84] on icon "Search" at bounding box center [866, 83] width 11 height 11
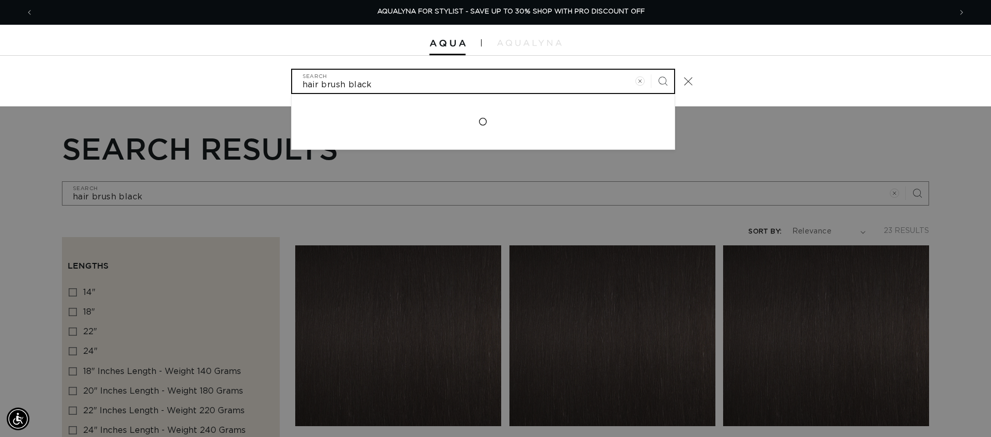
scroll to position [0, 1836]
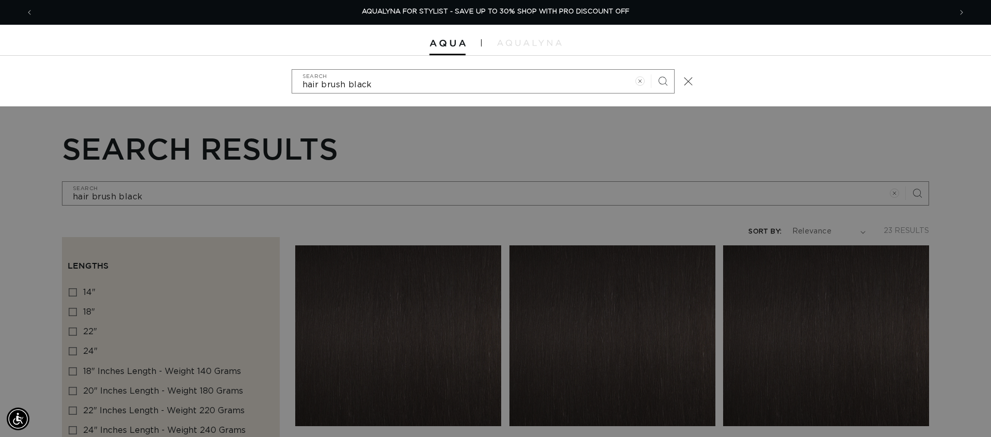
click at [933, 81] on div "hair brush black Search Search for "hair brush black" No results found for "hai…" at bounding box center [495, 81] width 991 height 51
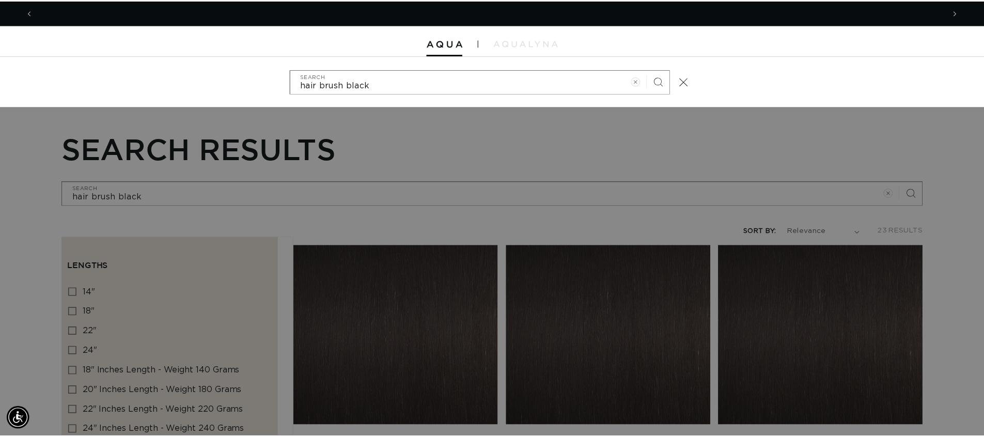
scroll to position [0, 0]
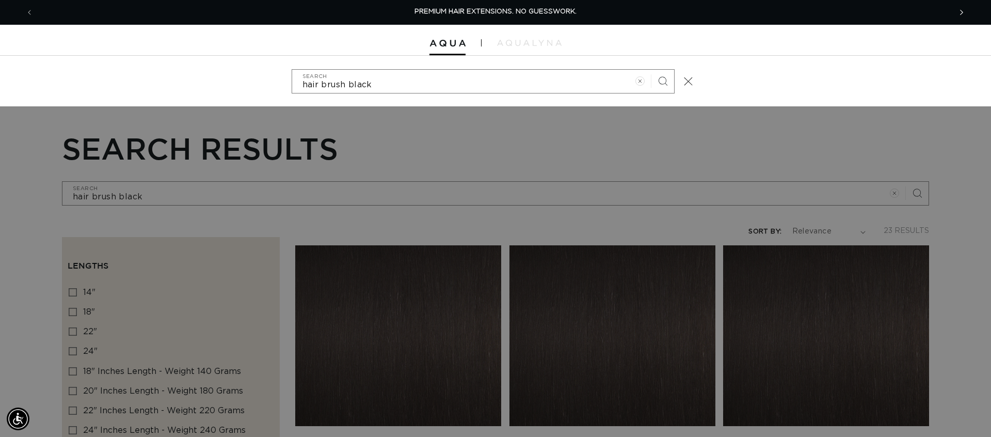
click at [957, 11] on span "Next announcement" at bounding box center [962, 12] width 10 height 10
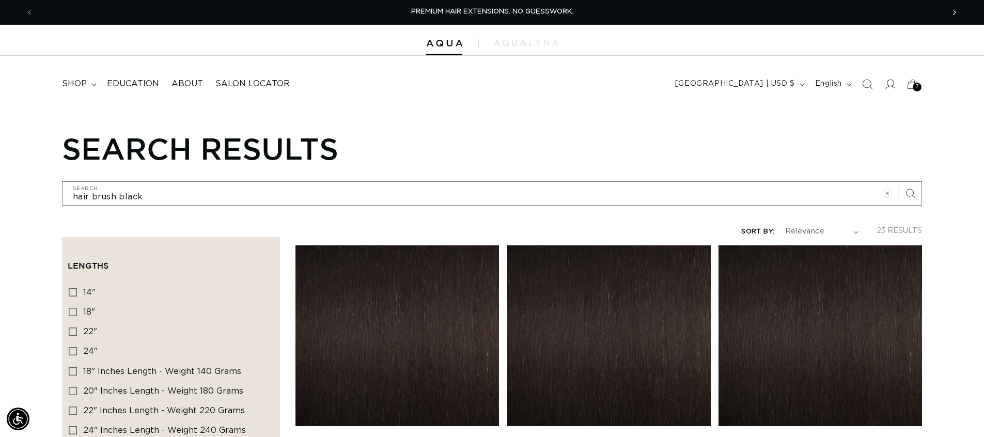
scroll to position [0, 910]
click at [889, 83] on icon at bounding box center [889, 83] width 11 height 11
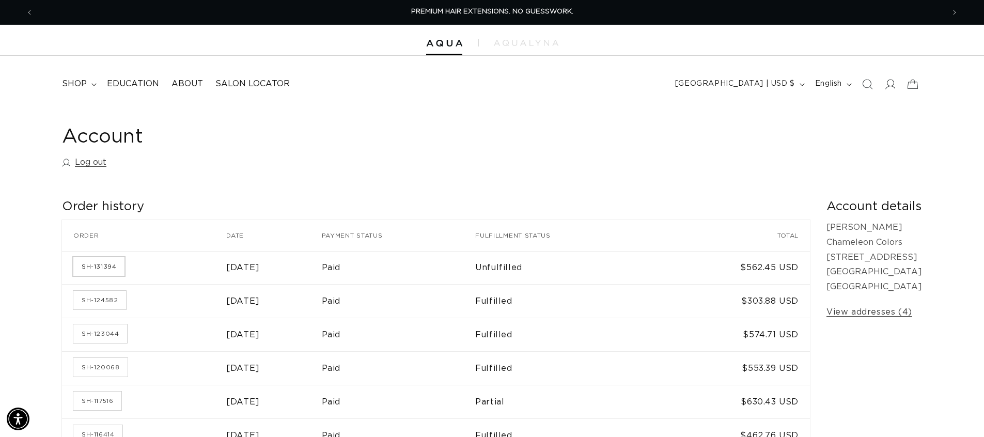
click at [108, 265] on link "SH-131394" at bounding box center [98, 266] width 51 height 19
